Goal: Check status: Check status

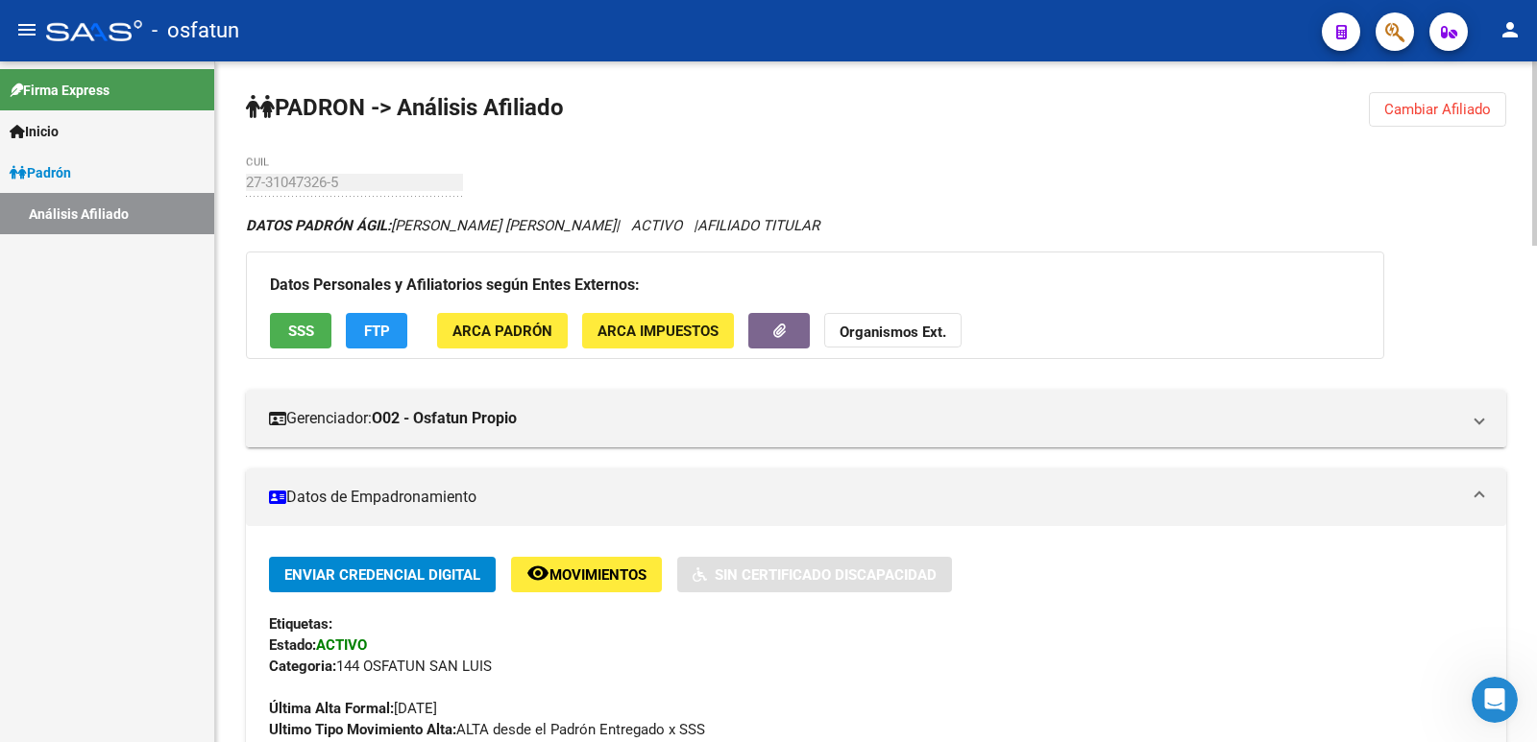
click at [1457, 120] on button "Cambiar Afiliado" at bounding box center [1436, 109] width 137 height 35
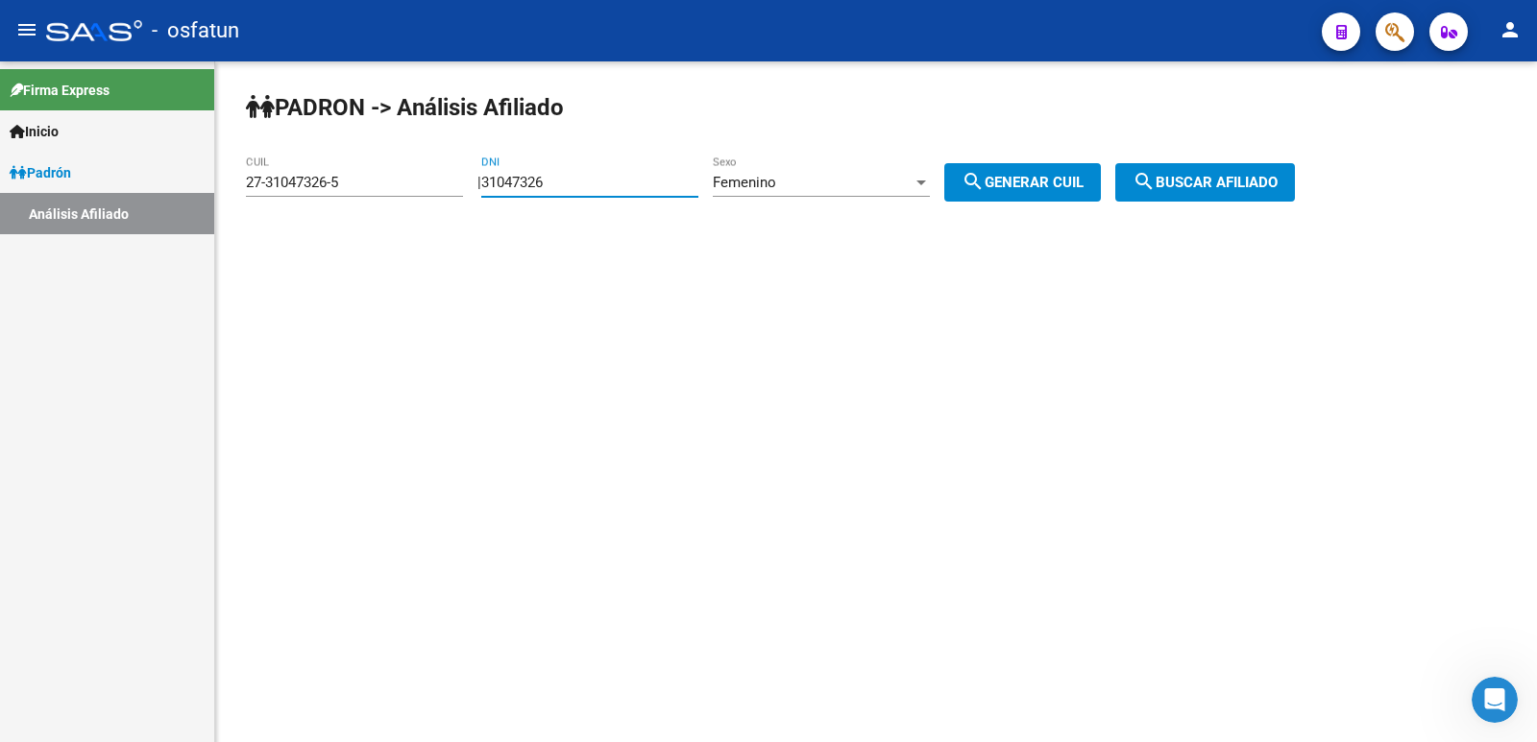
drag, startPoint x: 652, startPoint y: 182, endPoint x: 444, endPoint y: 190, distance: 208.5
click at [418, 190] on app-analisis-afiliado "[PERSON_NAME] -> Análisis Afiliado 27-31047326-5 CUIL | 31047326 DNI Femenino S…" at bounding box center [777, 182] width 1063 height 17
paste input "9990945"
type input "39990945"
click at [973, 191] on button "search Generar CUIL" at bounding box center [1022, 182] width 157 height 38
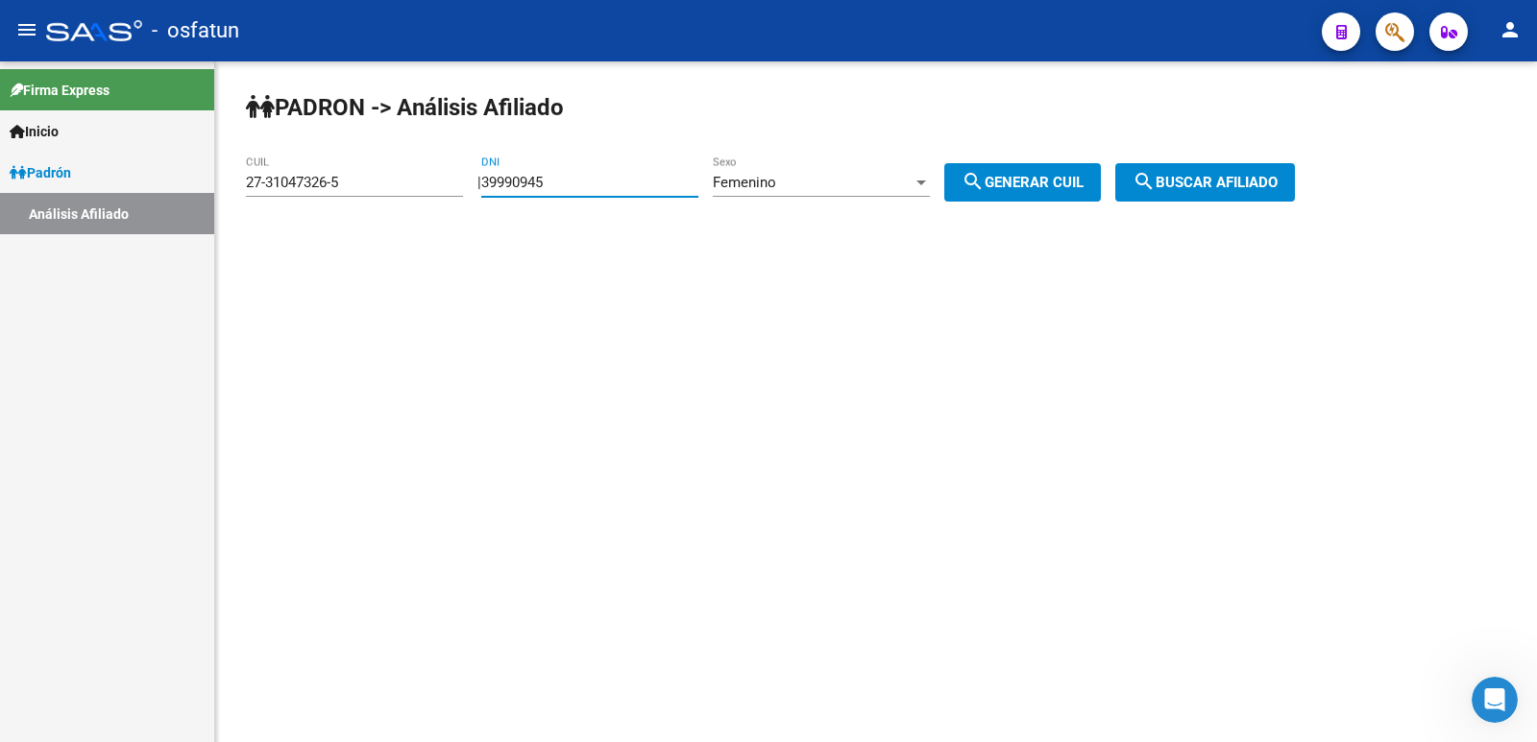
type input "27-39990945-2"
click at [1285, 191] on button "search Buscar afiliado" at bounding box center [1205, 182] width 180 height 38
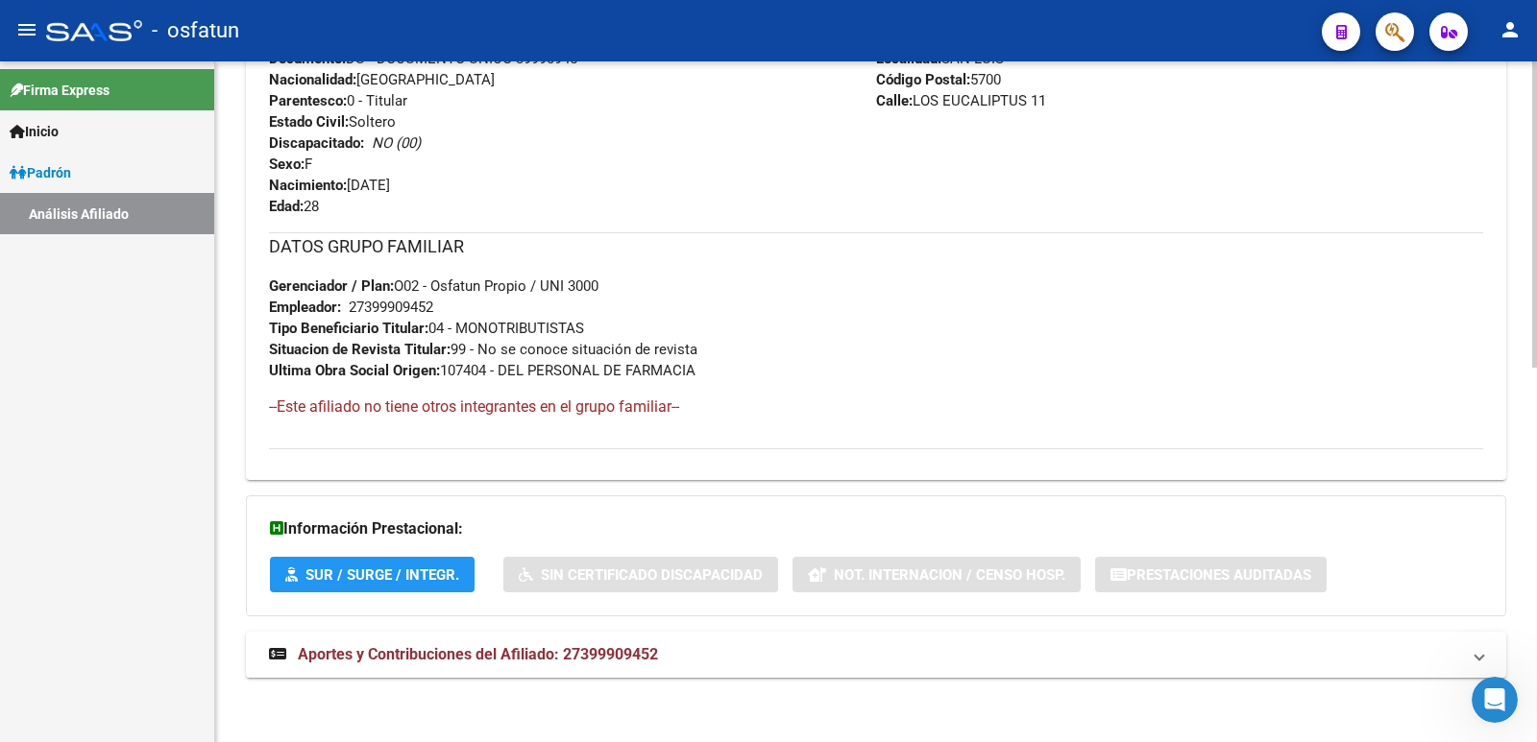
scroll to position [833, 0]
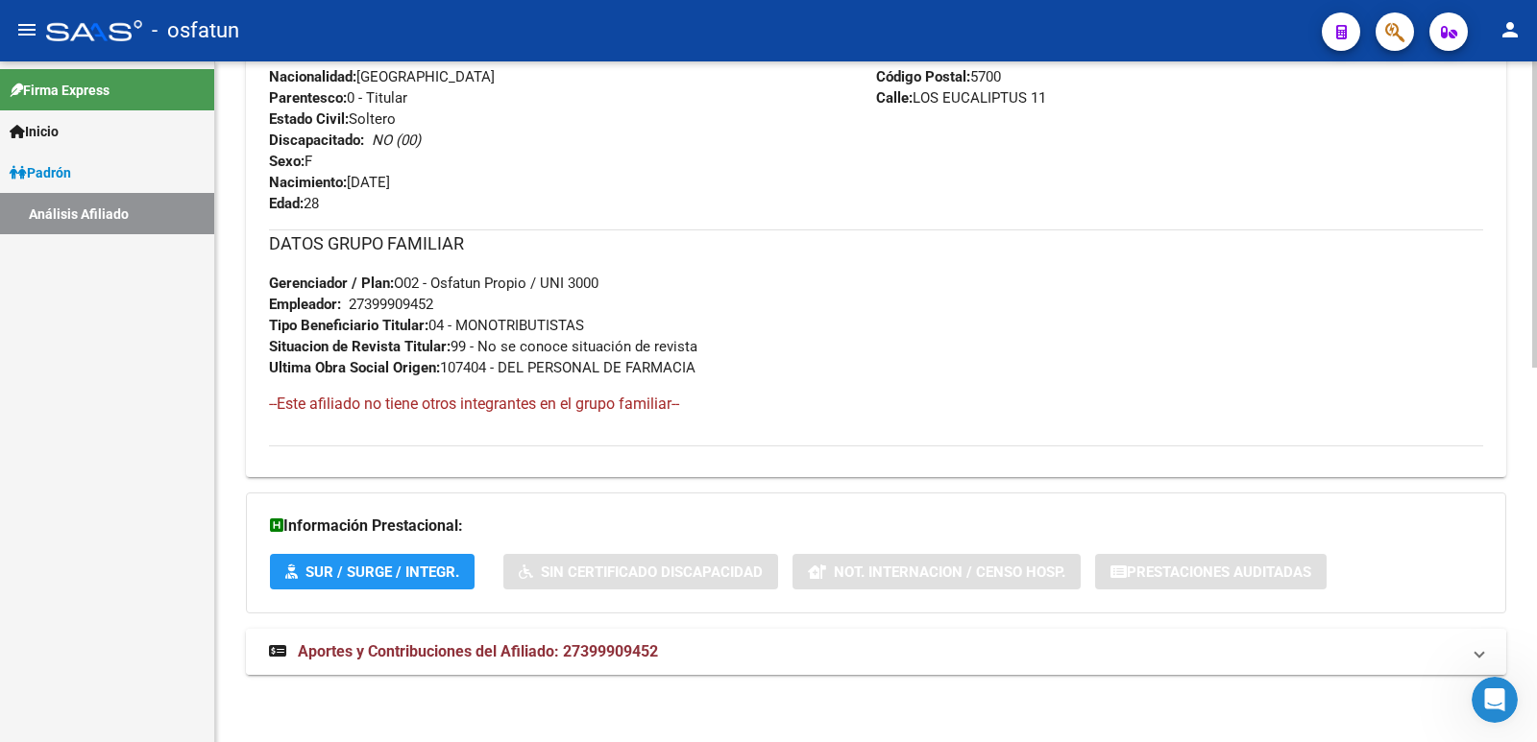
click at [558, 642] on strong "Aportes y Contribuciones del Afiliado: 27399909452" at bounding box center [463, 652] width 389 height 21
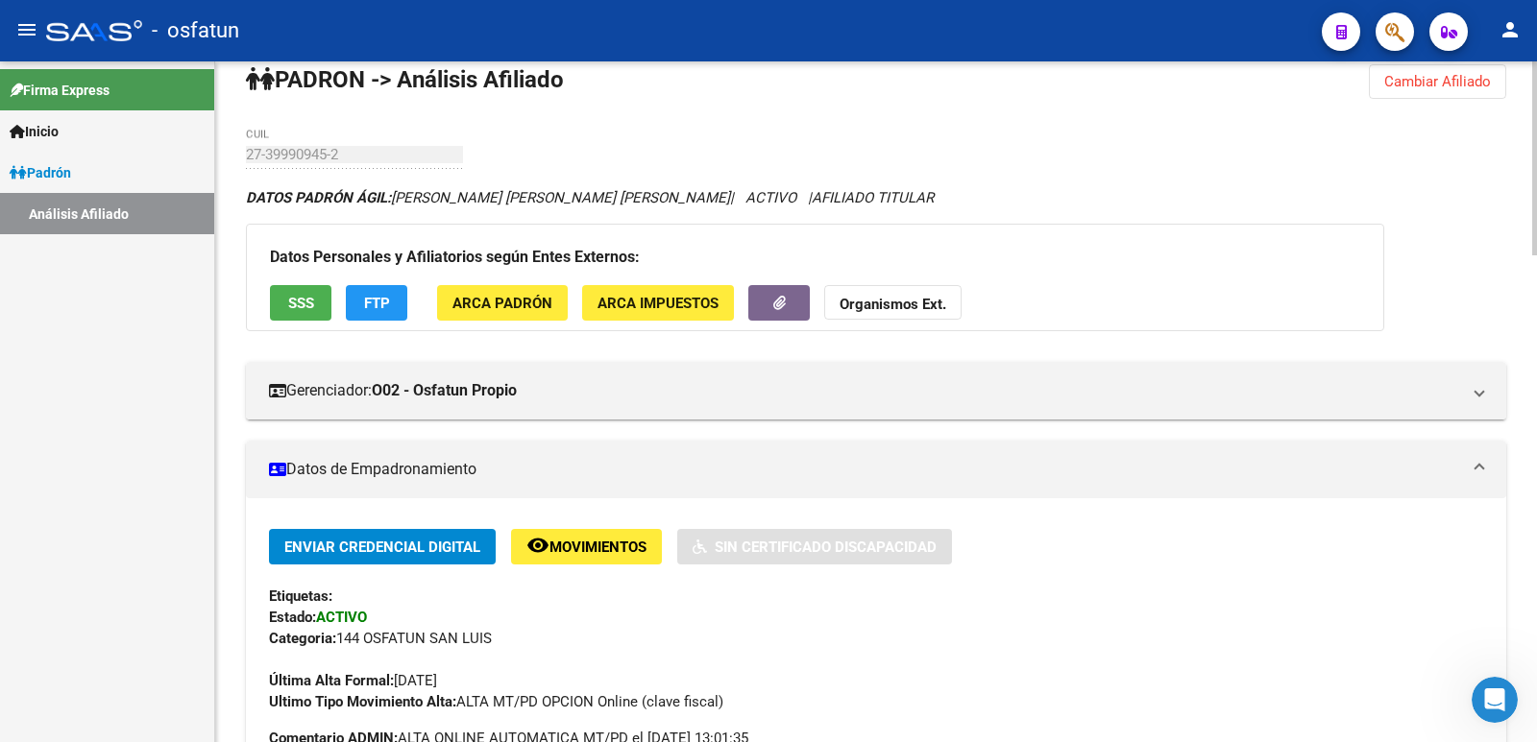
scroll to position [0, 0]
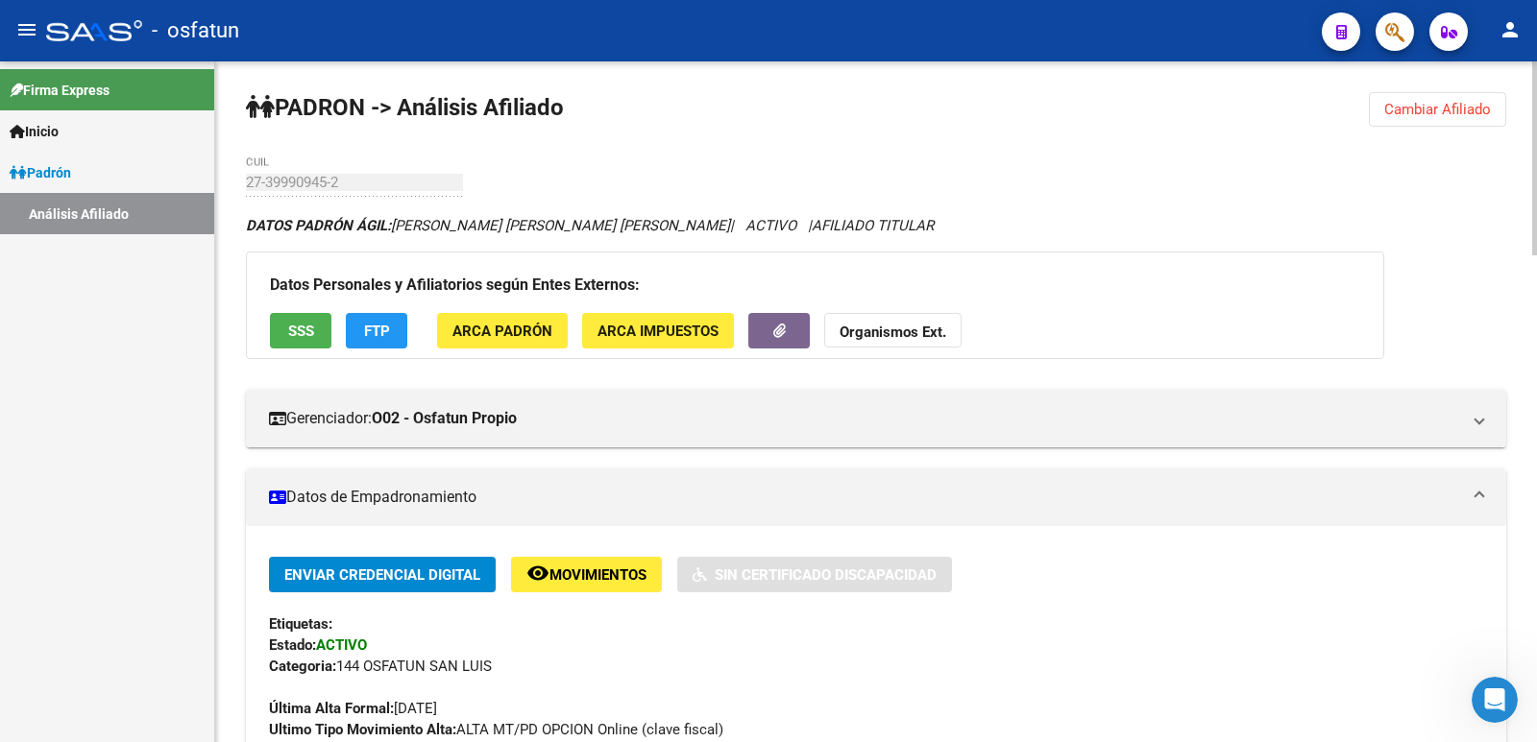
click at [1474, 104] on span "Cambiar Afiliado" at bounding box center [1437, 109] width 107 height 17
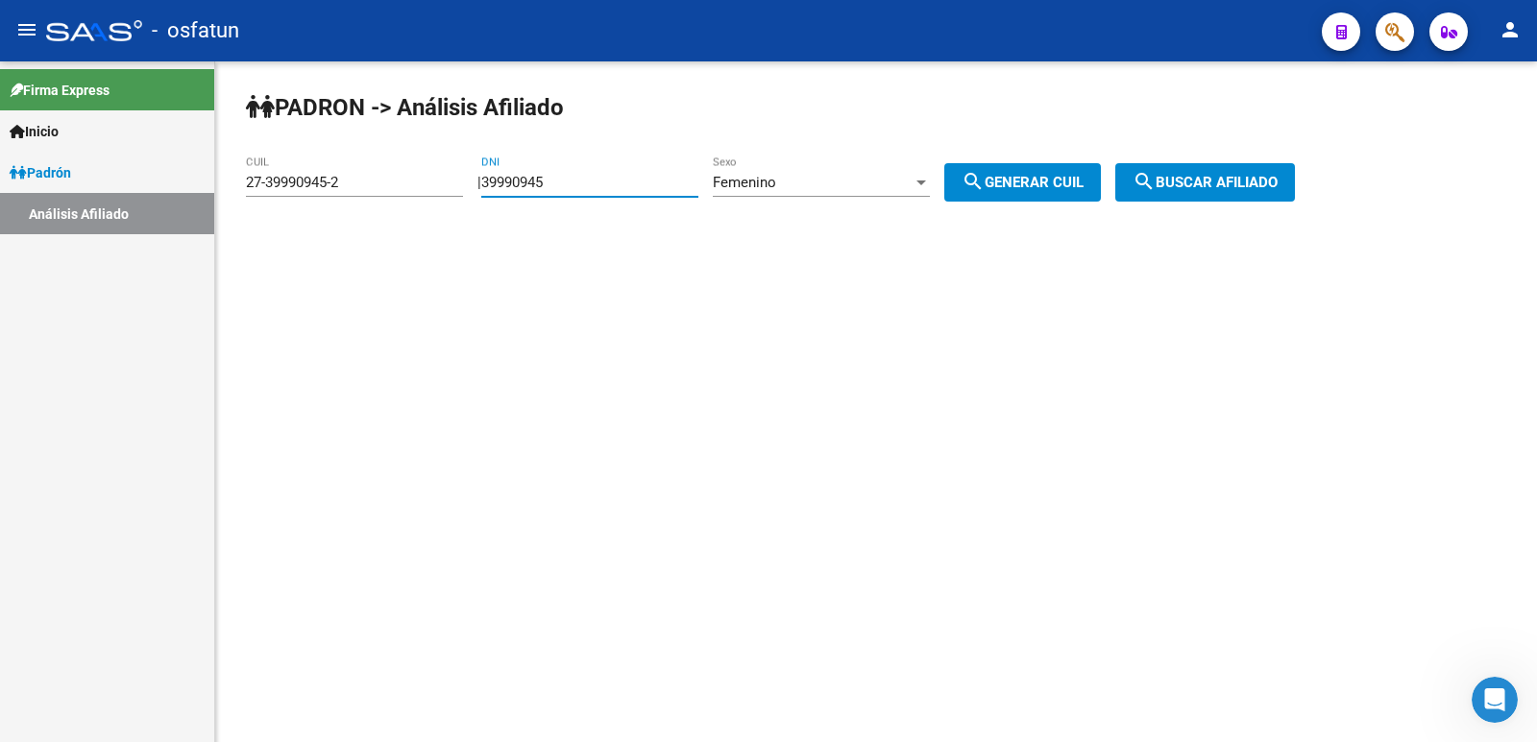
drag, startPoint x: 614, startPoint y: 186, endPoint x: 483, endPoint y: 206, distance: 132.2
click at [483, 206] on div "[PERSON_NAME] -> Análisis Afiliado 27-39990945-2 CUIL | 39990945 DNI Femenino S…" at bounding box center [875, 162] width 1321 height 202
paste input "2491462"
type input "32491462"
drag, startPoint x: 1053, startPoint y: 187, endPoint x: 1129, endPoint y: 187, distance: 75.9
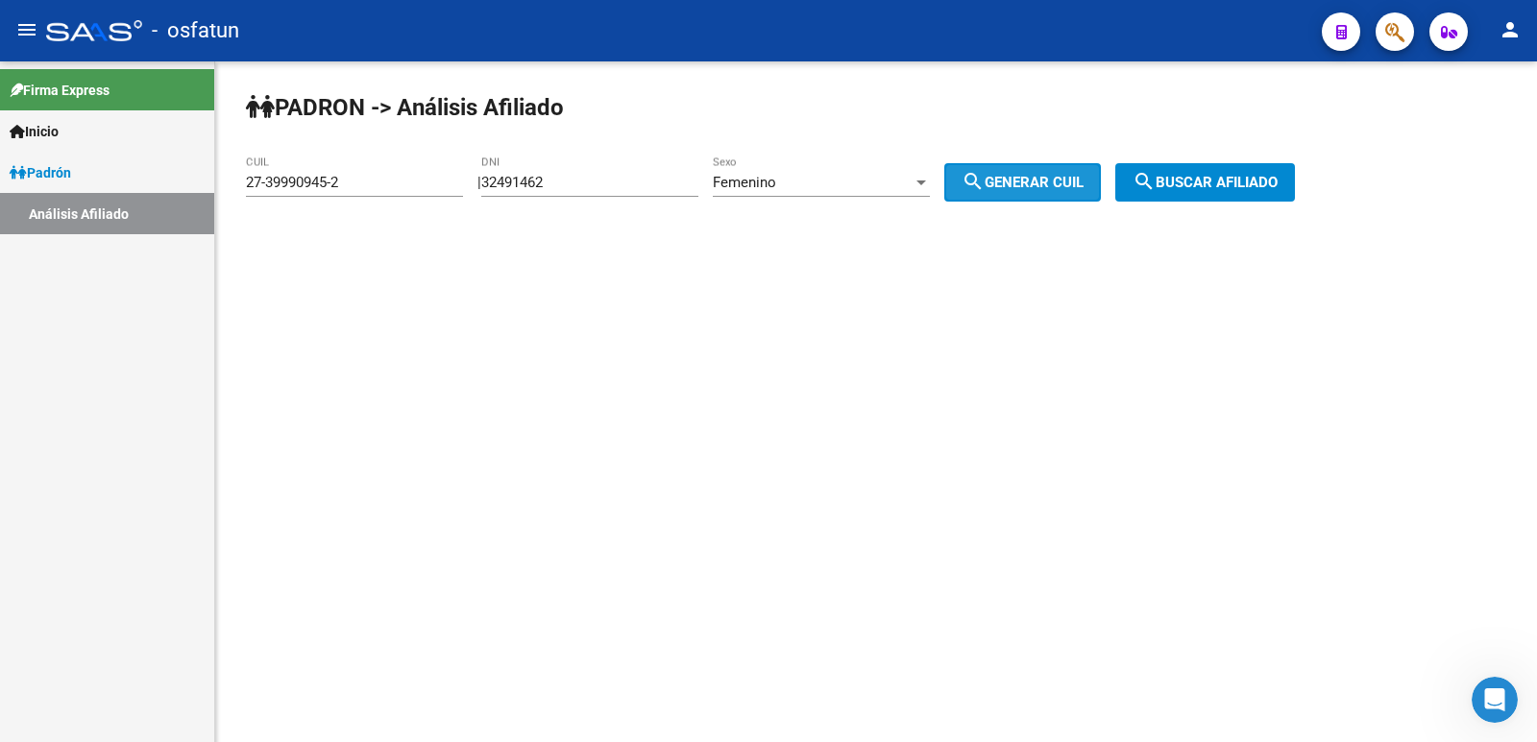
click at [1054, 187] on span "search Generar CUIL" at bounding box center [1022, 182] width 122 height 17
type input "27-32491462-0"
click at [1155, 184] on mat-icon "search" at bounding box center [1143, 181] width 23 height 23
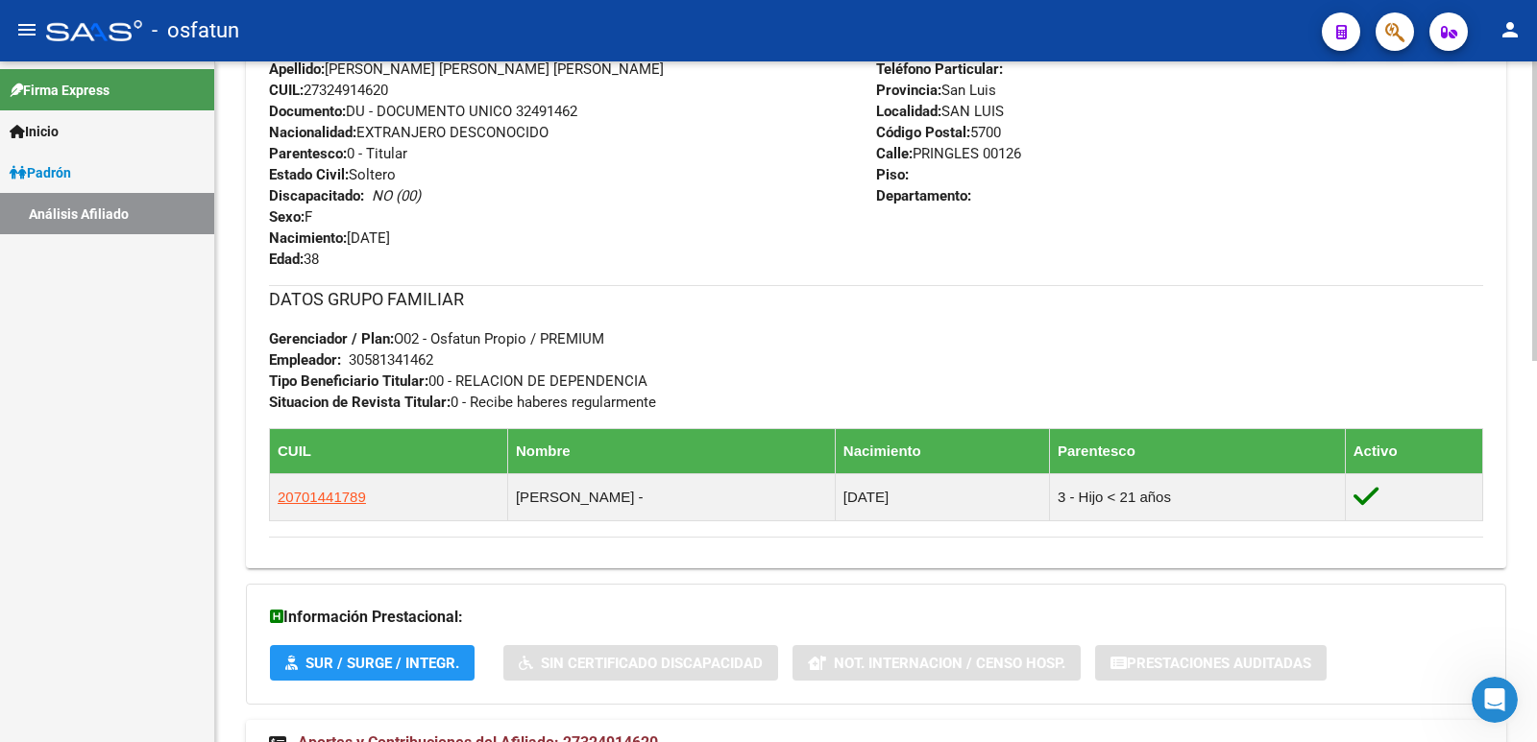
scroll to position [868, 0]
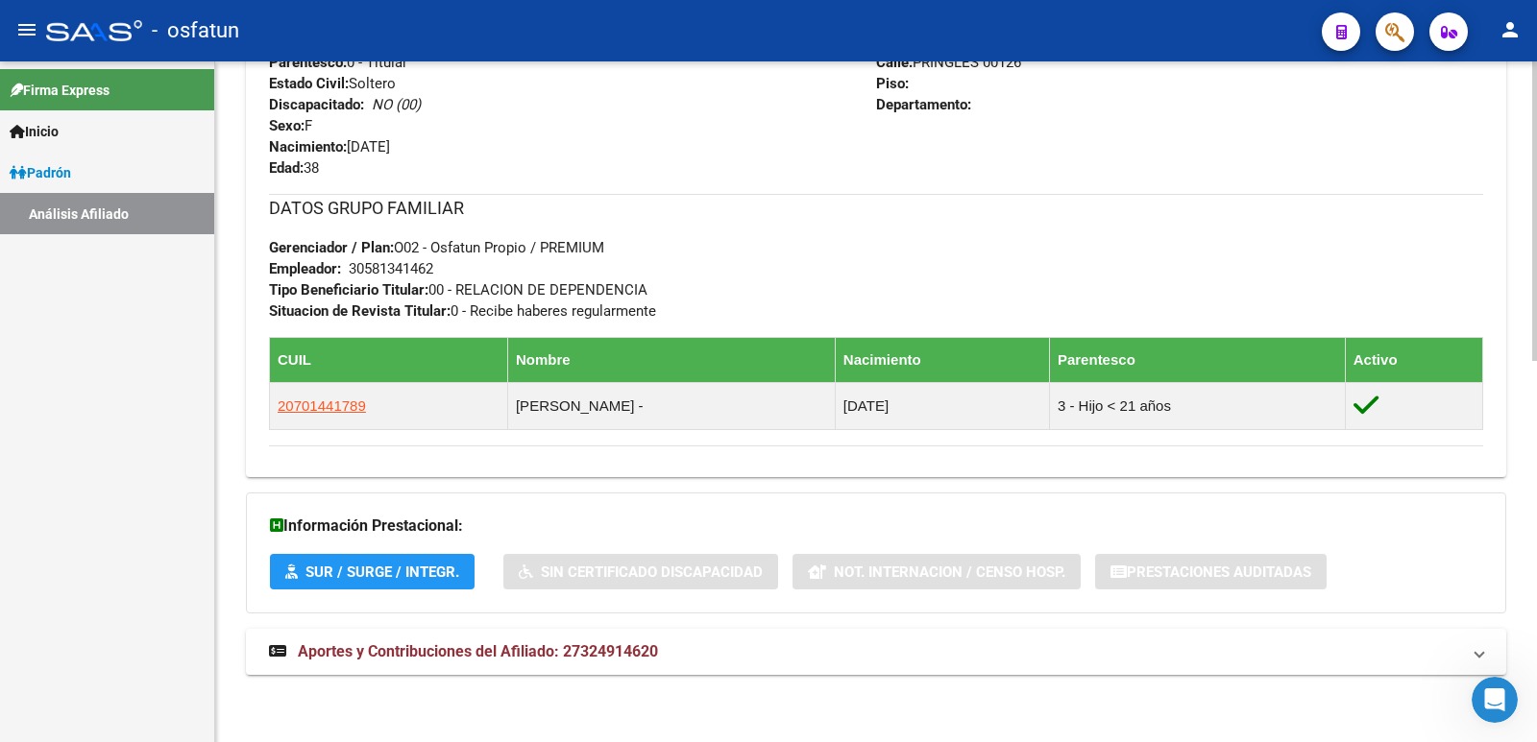
click at [569, 623] on div "DATOS [PERSON_NAME] ÁGIL: [PERSON_NAME] [PERSON_NAME] [PERSON_NAME] | ACTIVO | …" at bounding box center [876, 21] width 1260 height 1349
click at [559, 640] on mat-expansion-panel-header "Aportes y Contribuciones del Afiliado: 27324914620" at bounding box center [876, 652] width 1260 height 46
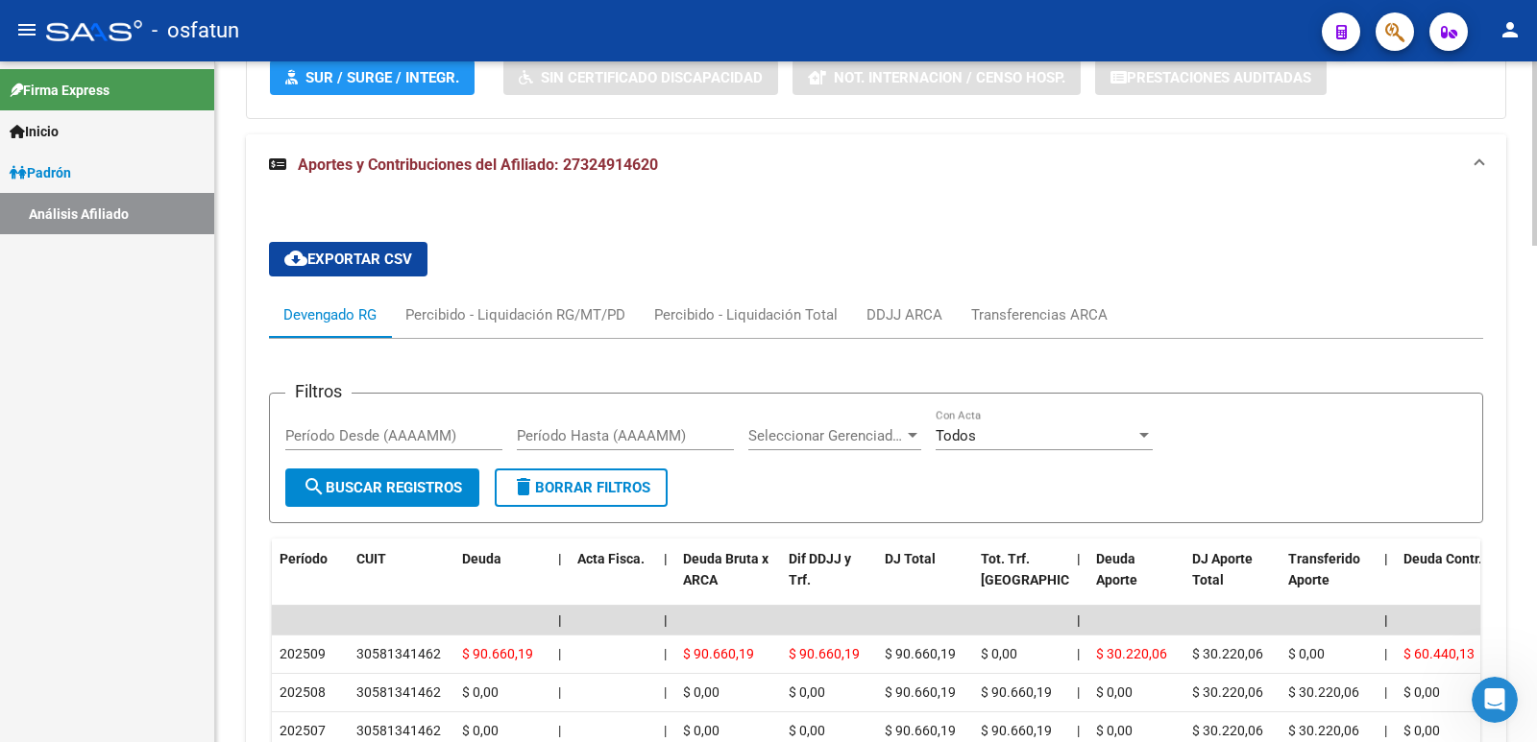
scroll to position [1830, 0]
